Goal: Task Accomplishment & Management: Use online tool/utility

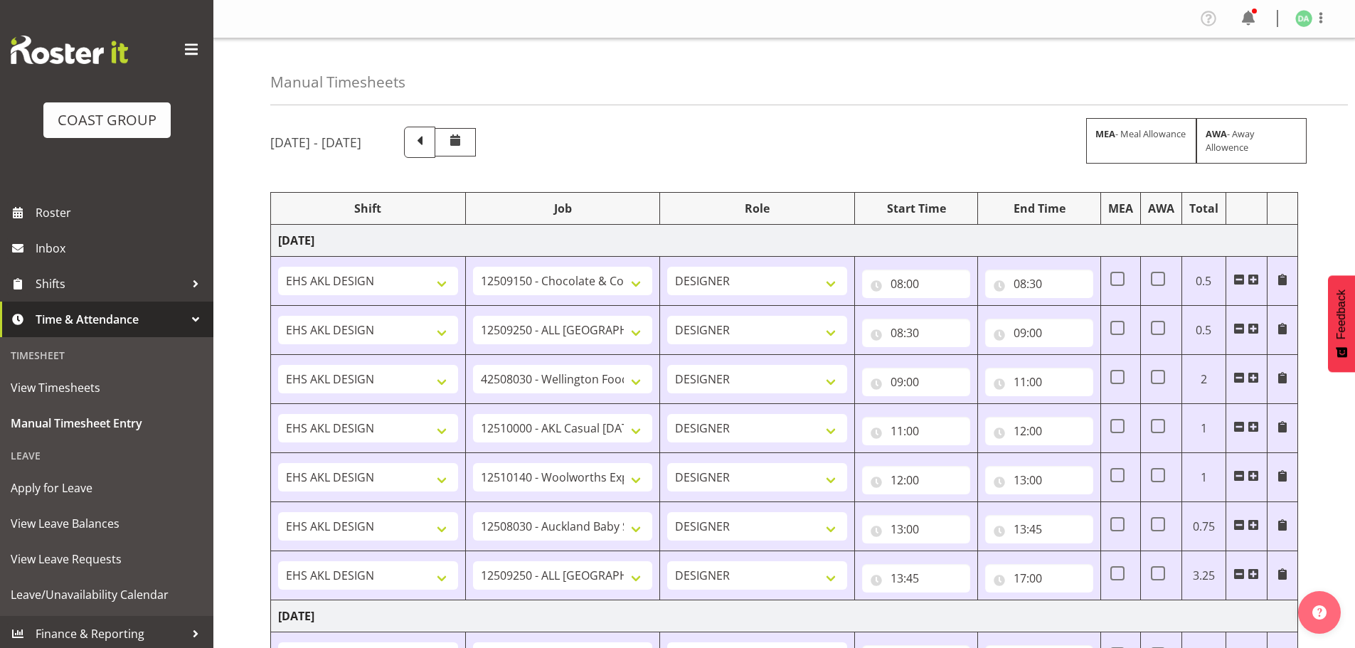
select select "9735"
select select "10269"
select select "9141"
select select "8654"
select select "10237"
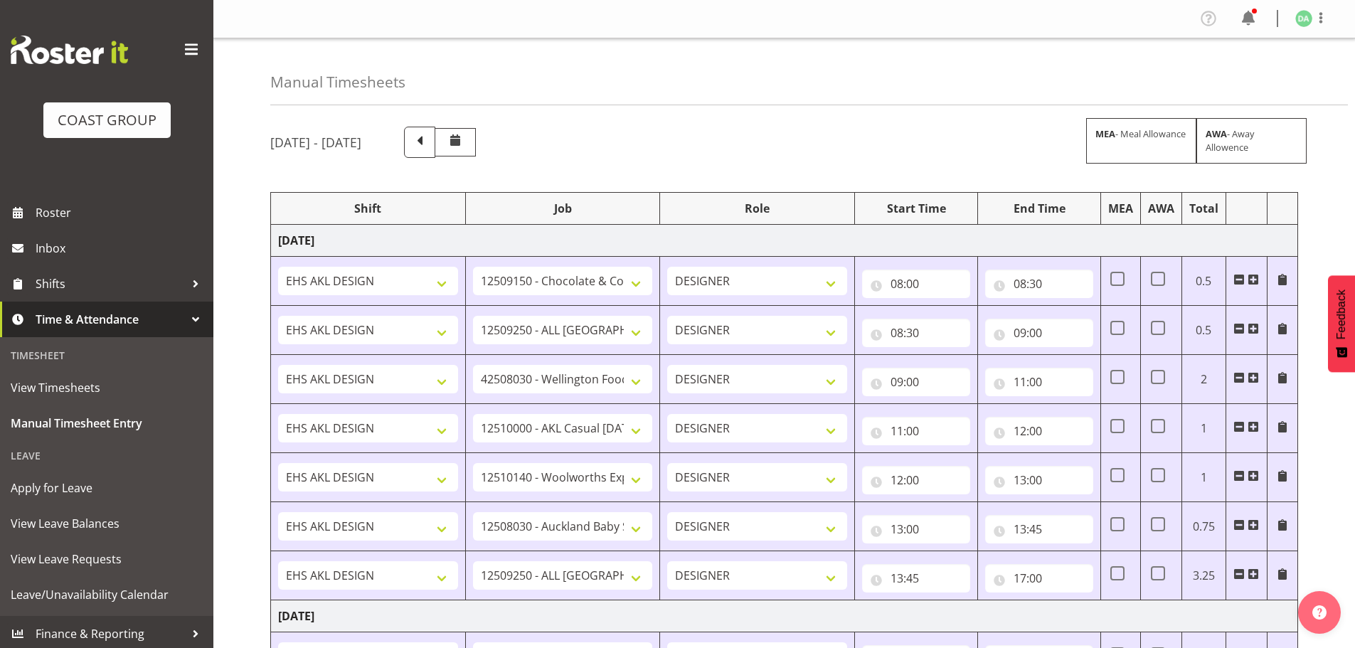
select select "9032"
select select "10269"
select select "69"
select select "10269"
select select "69"
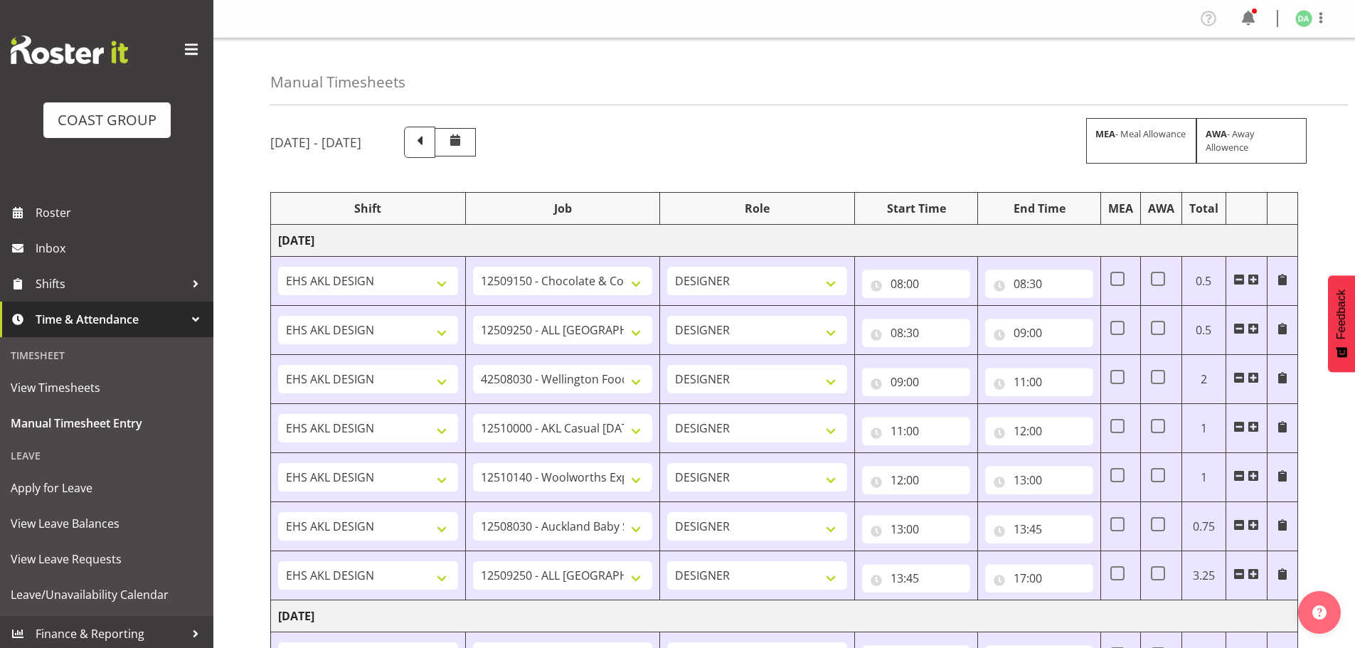
select select "9141"
select select "9161"
select select "8654"
select select "69"
select select "8654"
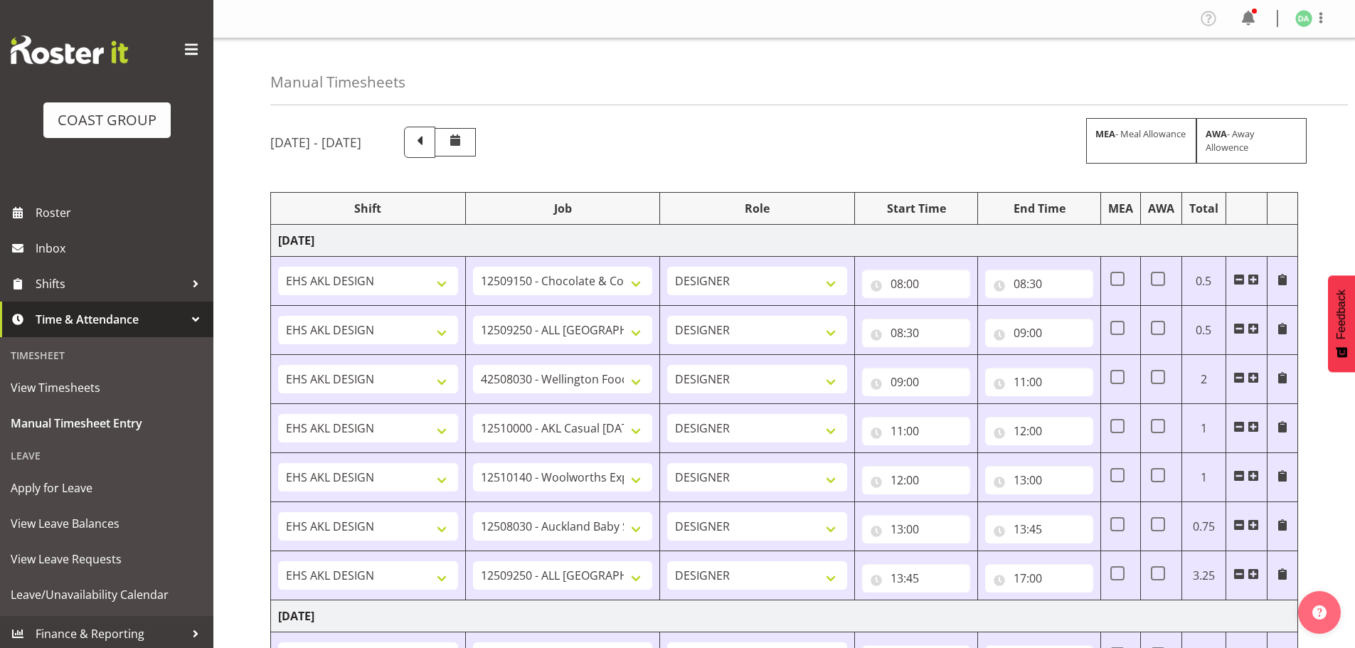
select select "9140"
select select "8654"
select select "10269"
select select "9140"
select select "8654"
